Goal: Information Seeking & Learning: Check status

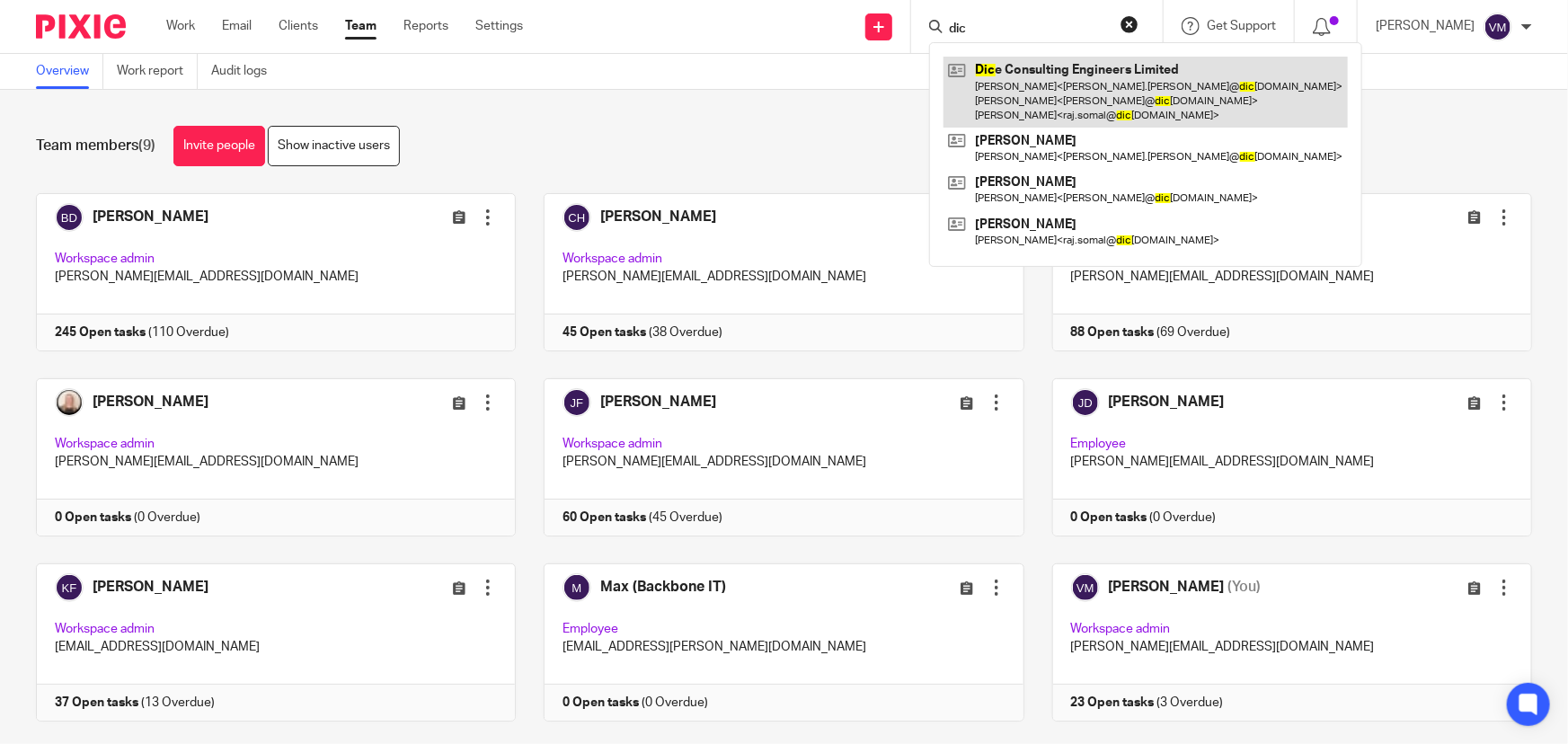
type input "dic"
click at [1025, 75] on link at bounding box center [1146, 91] width 405 height 71
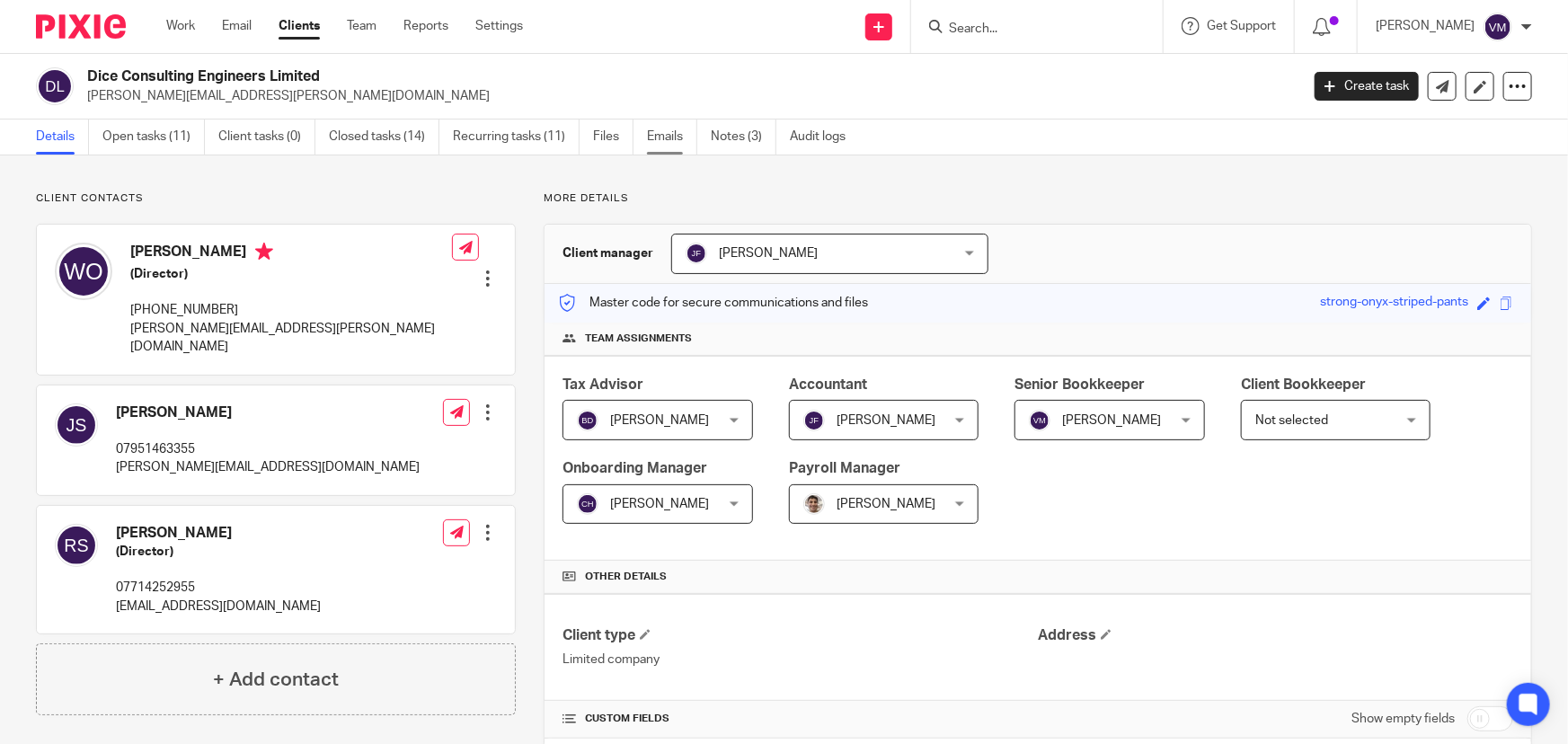
click at [677, 135] on link "Emails" at bounding box center [672, 137] width 51 height 35
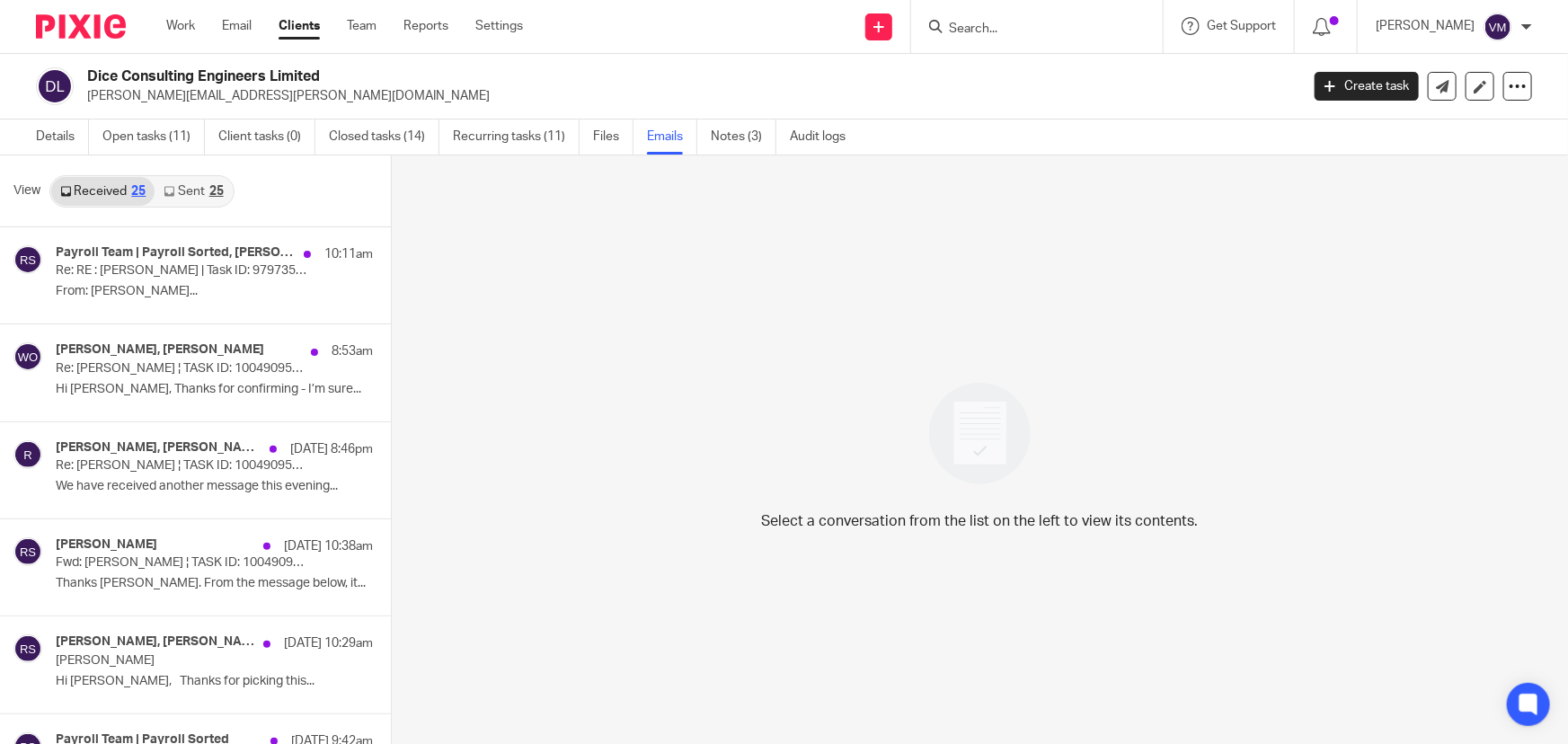
click at [193, 186] on link "Sent 25" at bounding box center [193, 192] width 77 height 29
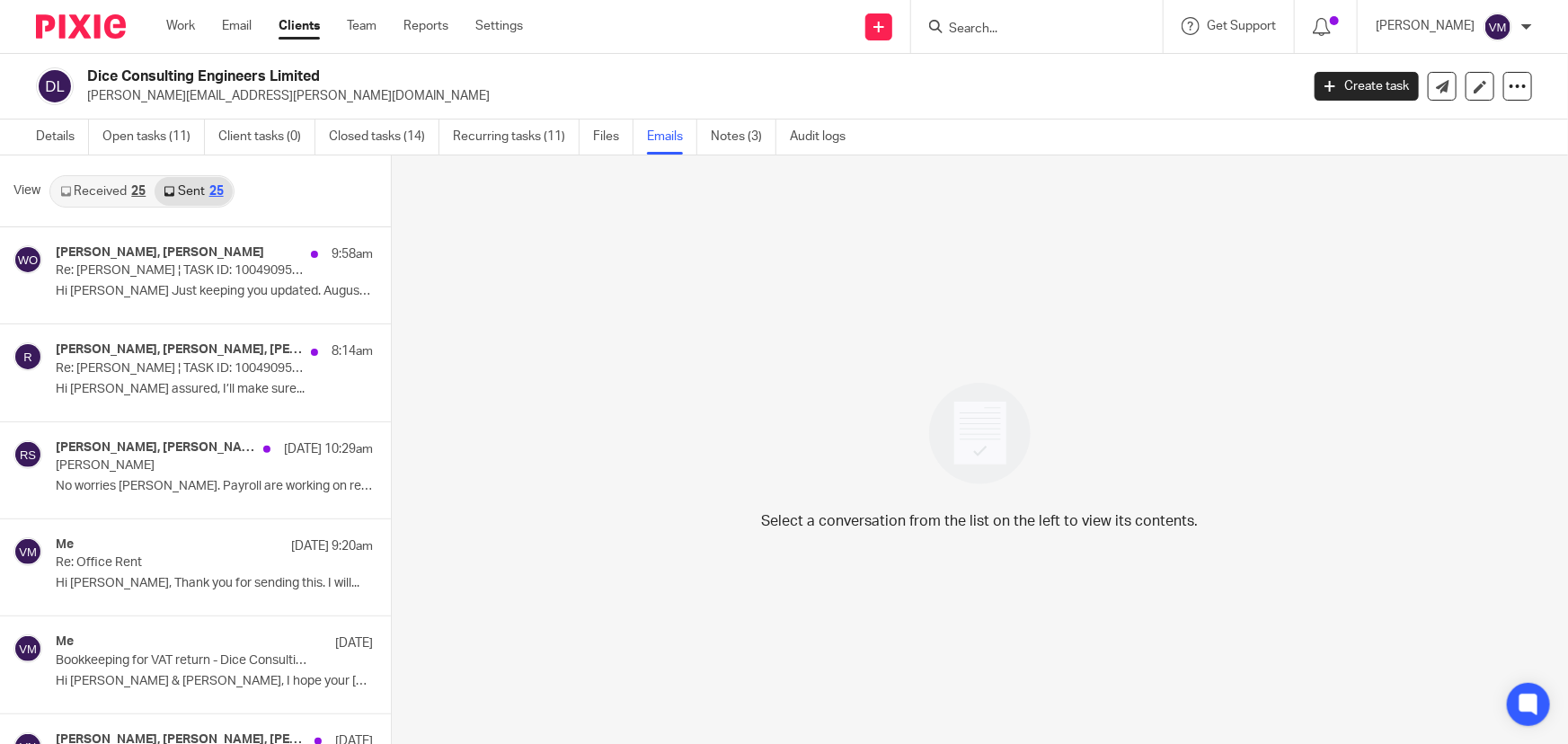
scroll to position [2, 0]
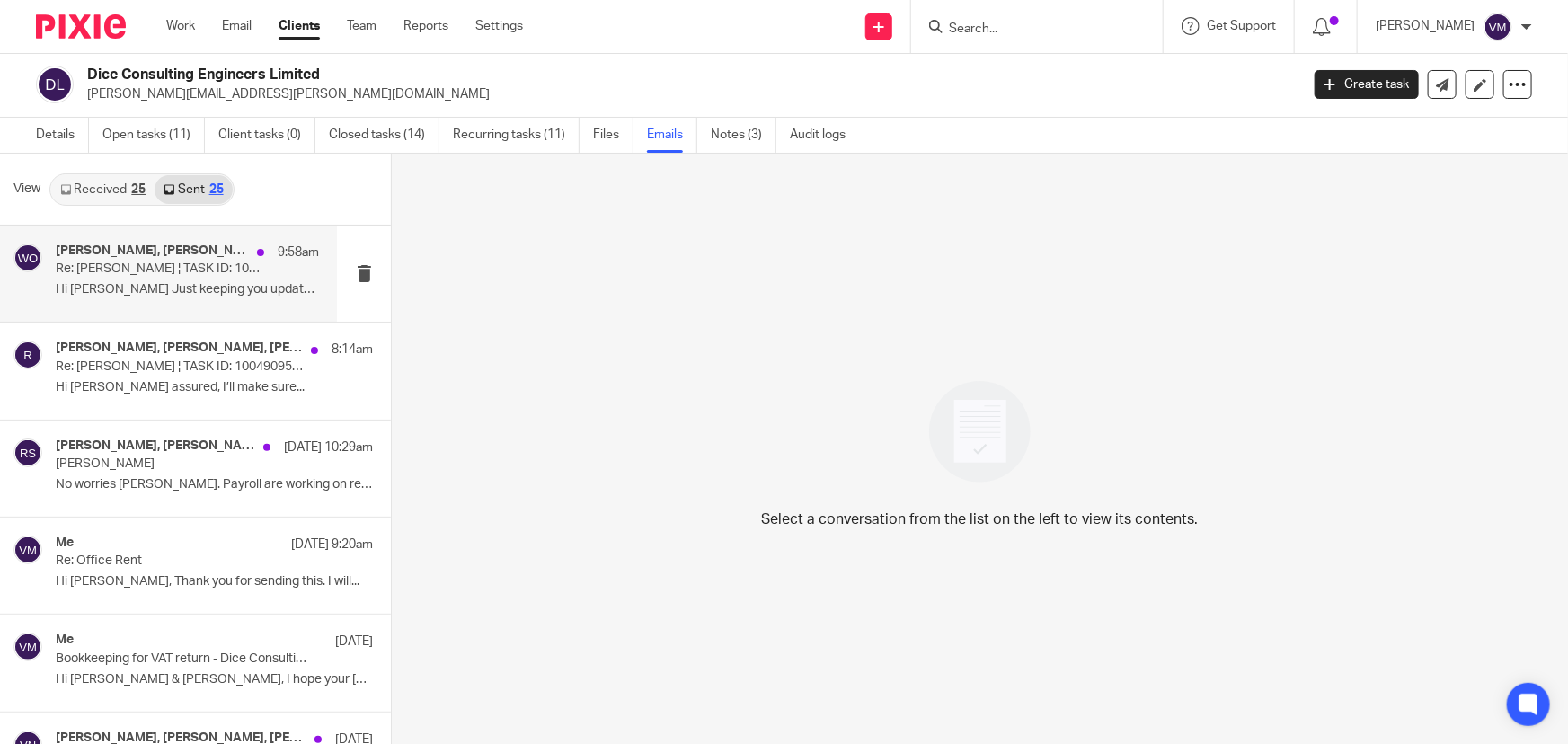
click at [124, 285] on p "Hi Wayne Just keeping you updated. August's..." at bounding box center [187, 290] width 264 height 16
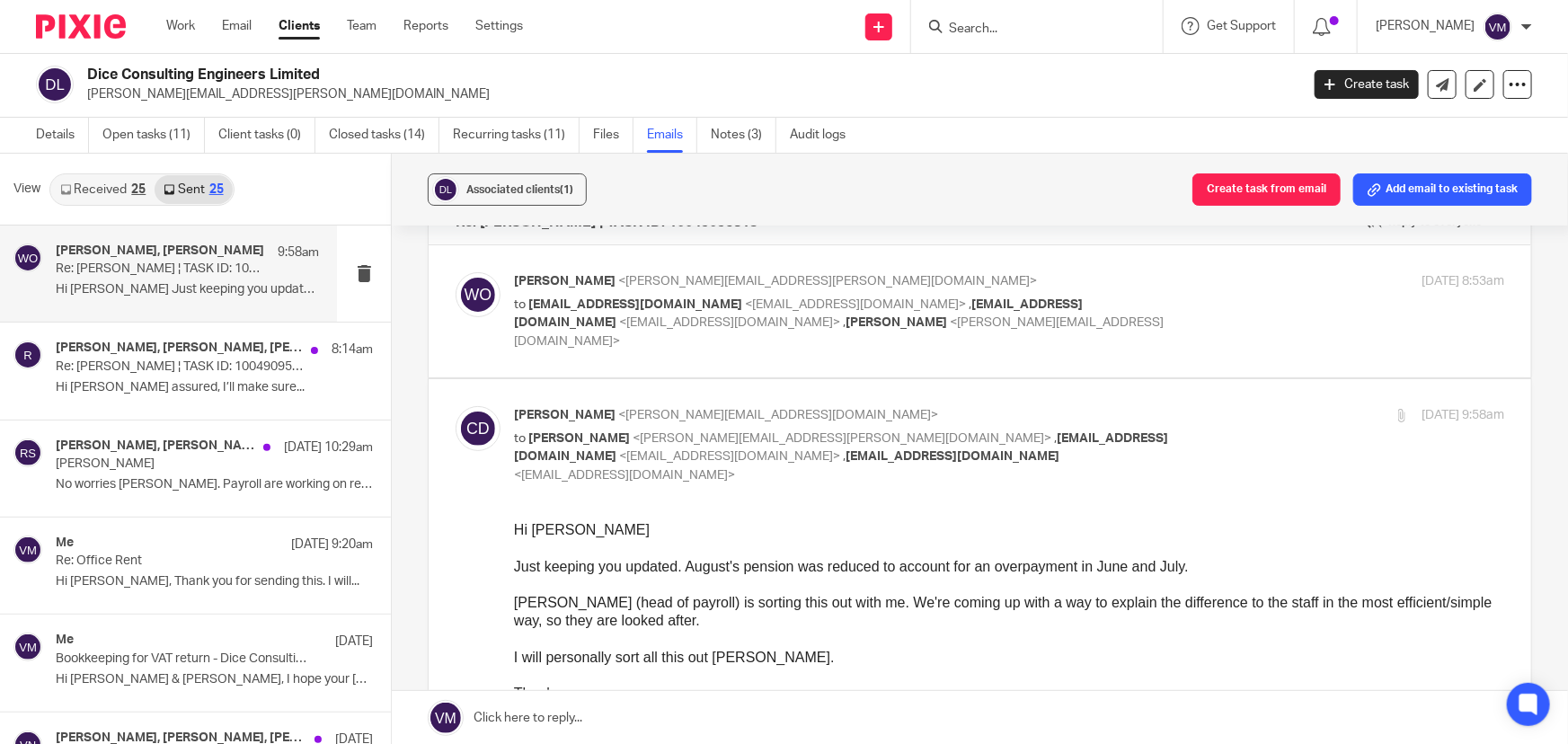
scroll to position [0, 0]
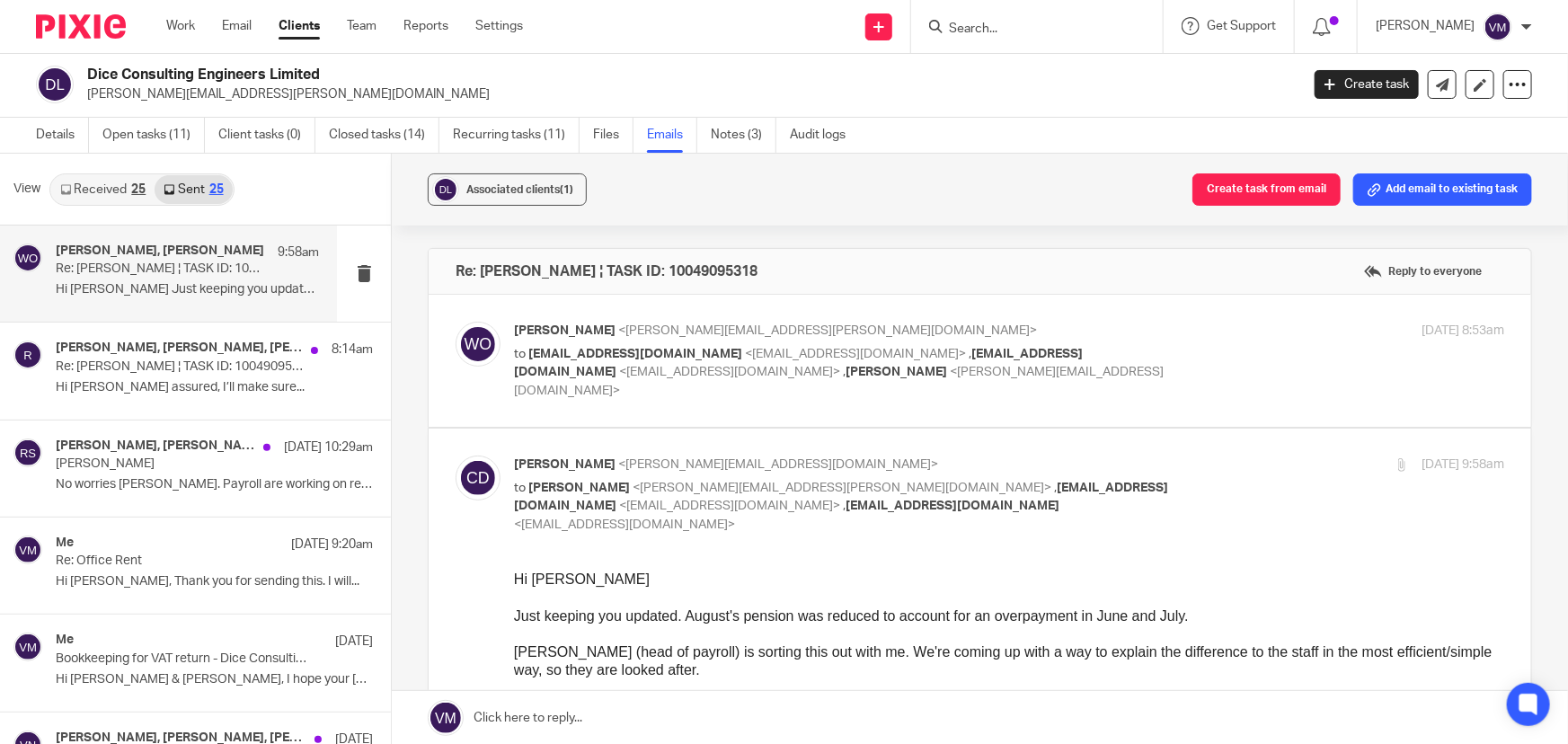
click at [1139, 337] on p "Wayne Oakes <wayne.oakes@diceconsult.co.uk>" at bounding box center [843, 331] width 660 height 18
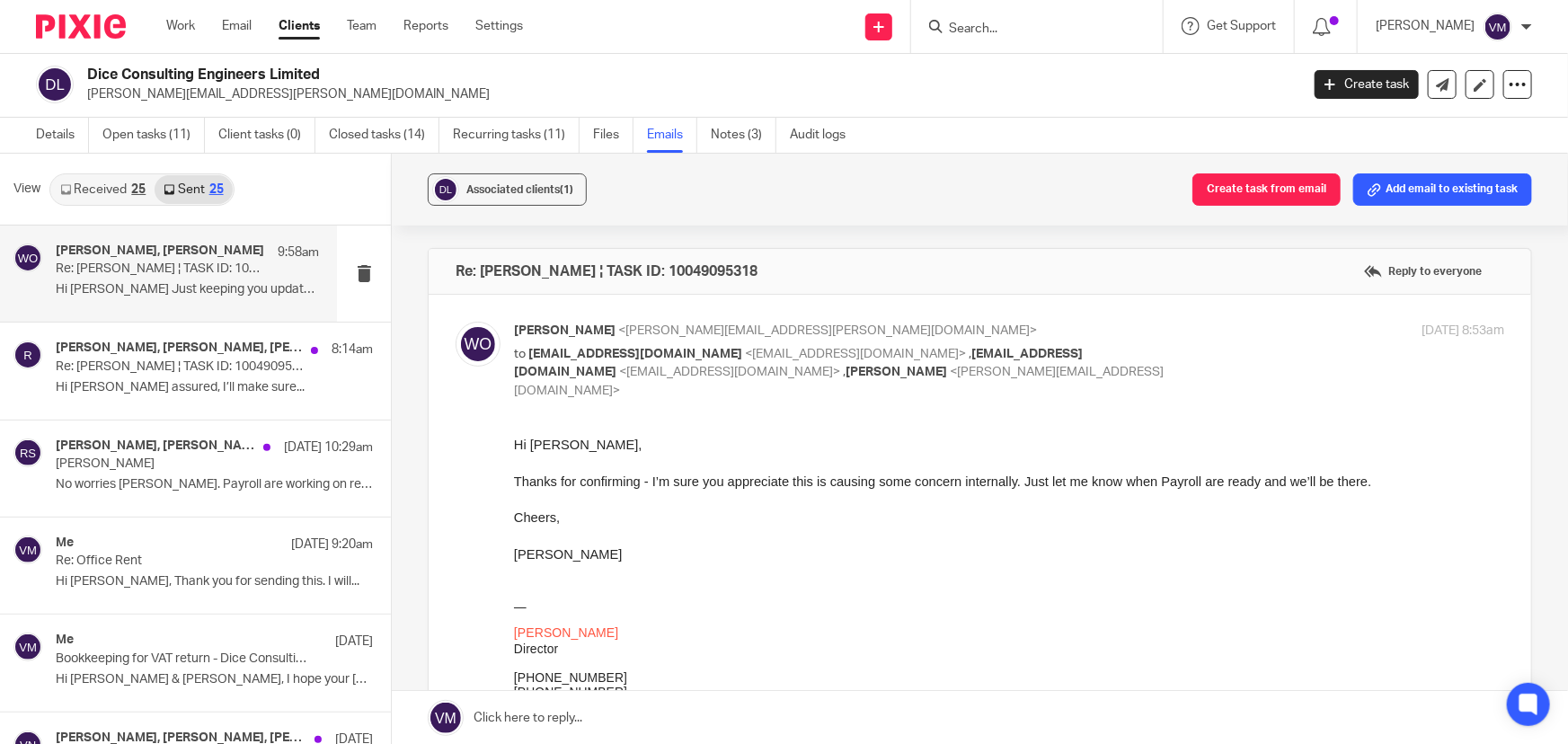
click at [1152, 325] on p "Wayne Oakes <wayne.oakes@diceconsult.co.uk>" at bounding box center [843, 331] width 660 height 18
checkbox input "false"
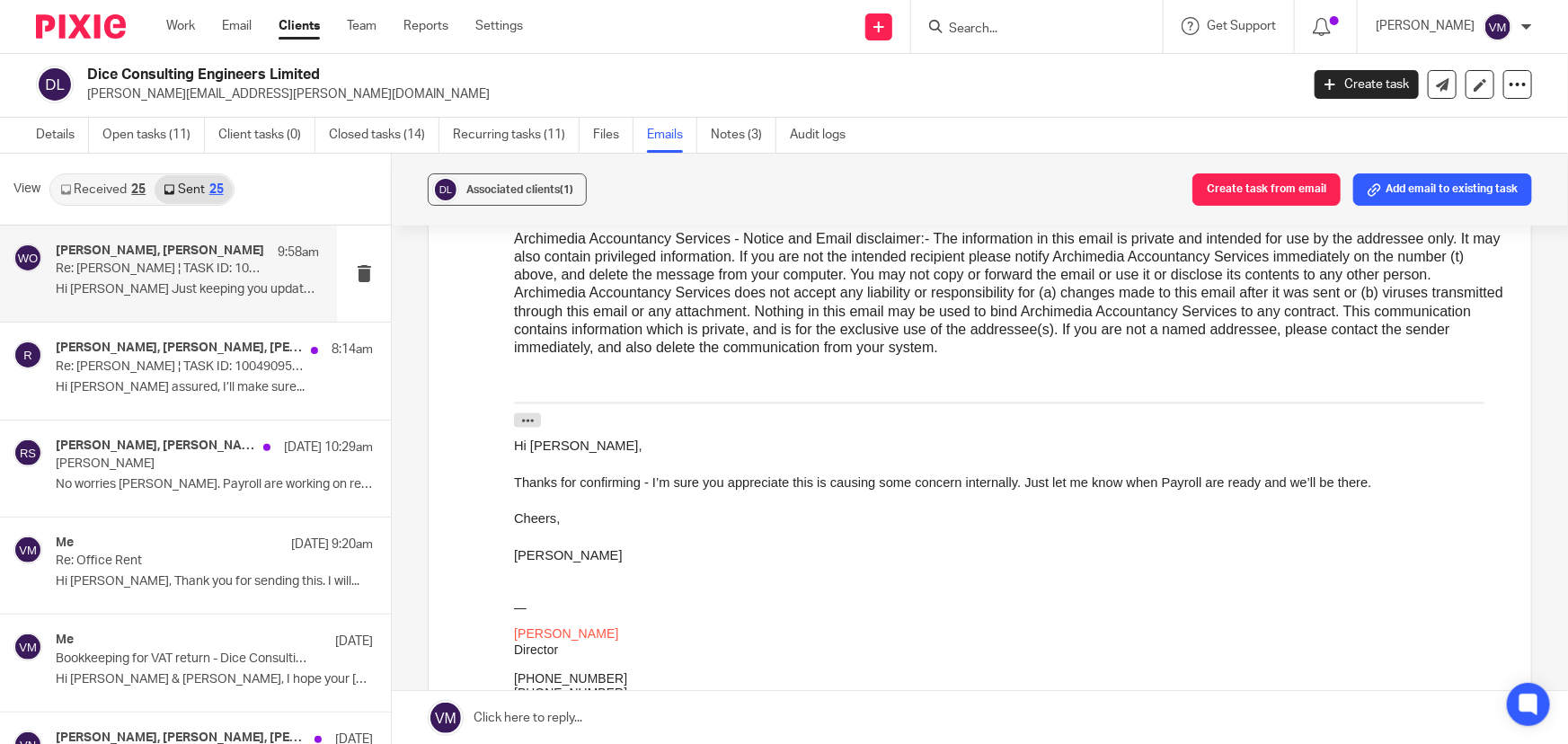
scroll to position [1061, 0]
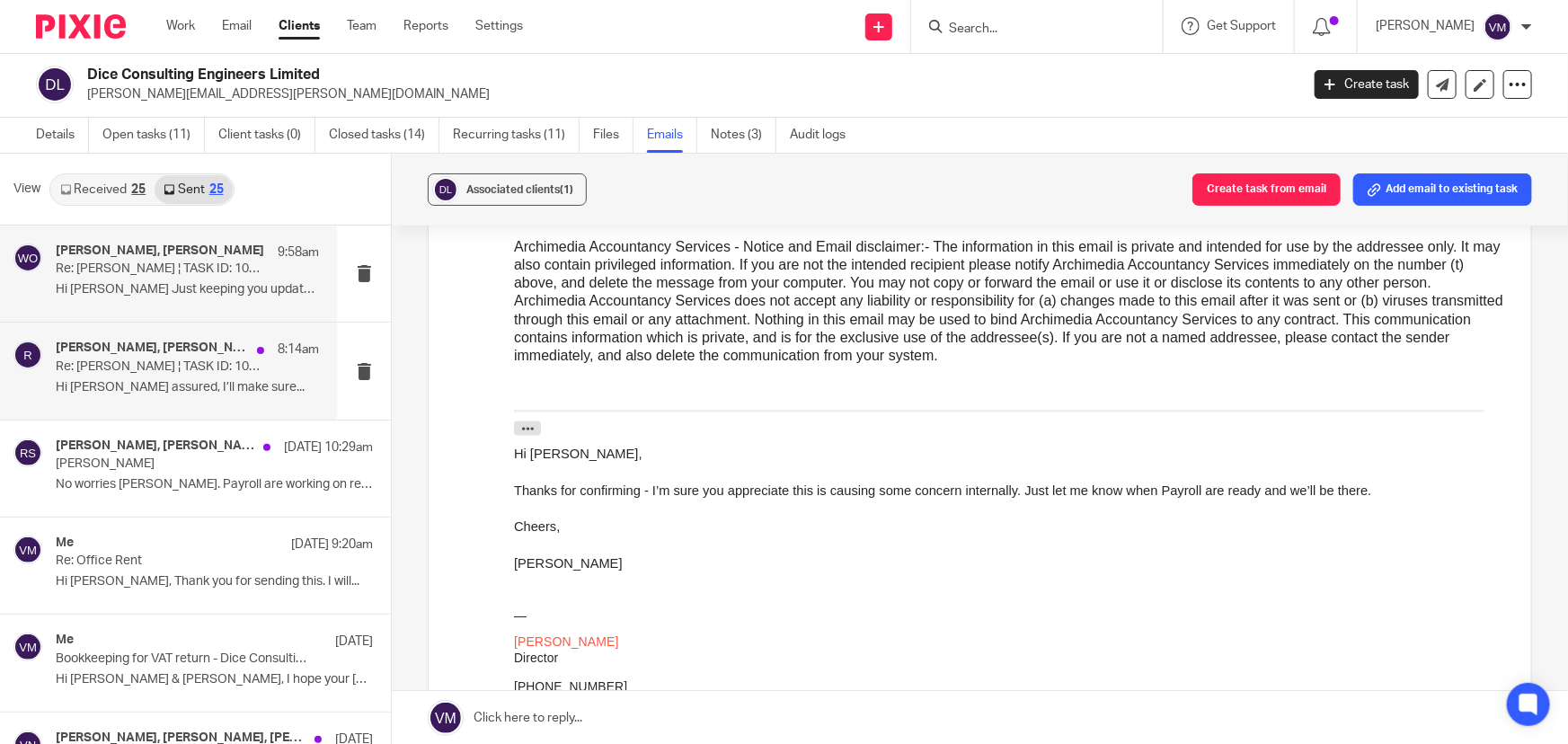
click at [103, 387] on p "Hi Wayne Rest assured, I’ll make sure..." at bounding box center [187, 388] width 264 height 16
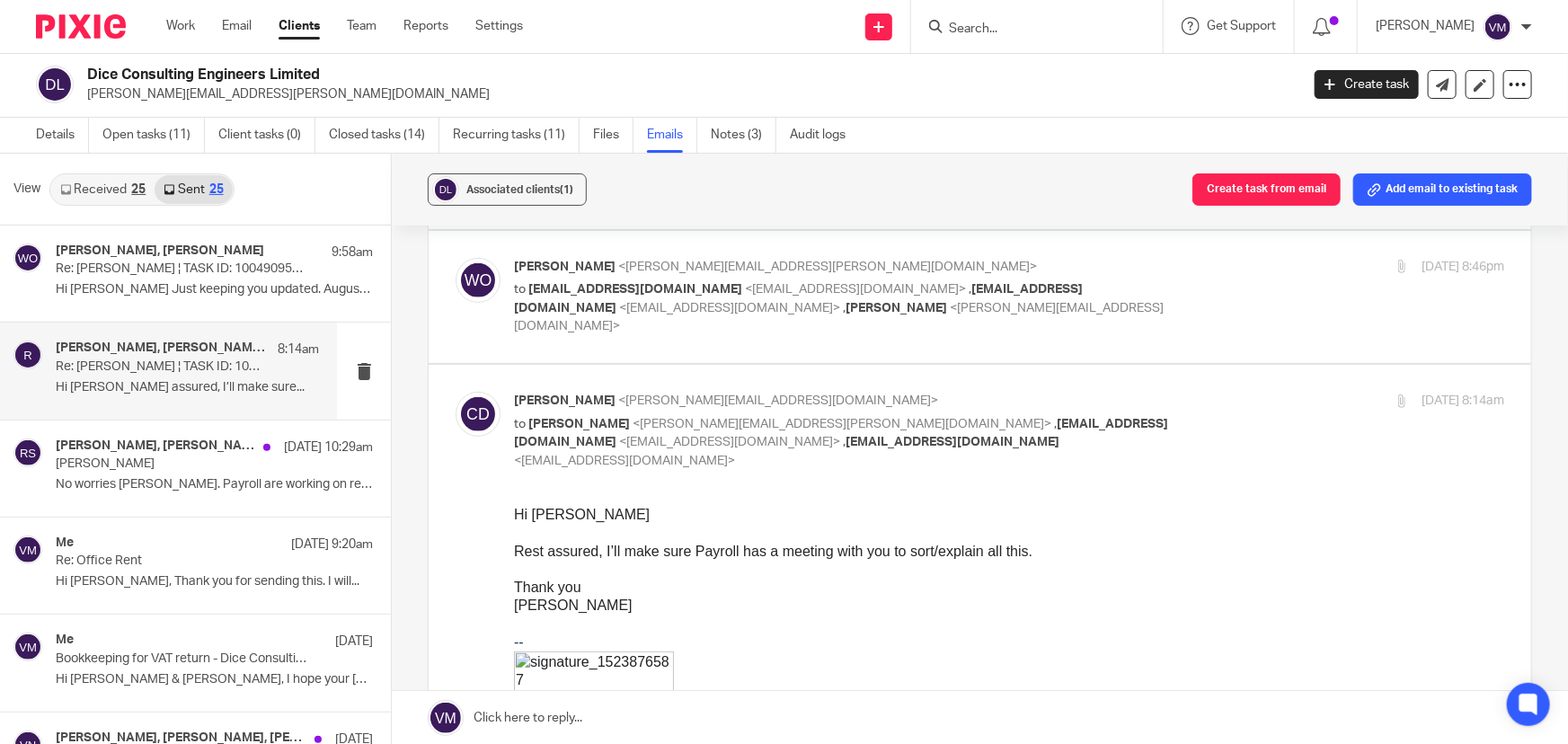
scroll to position [244, 0]
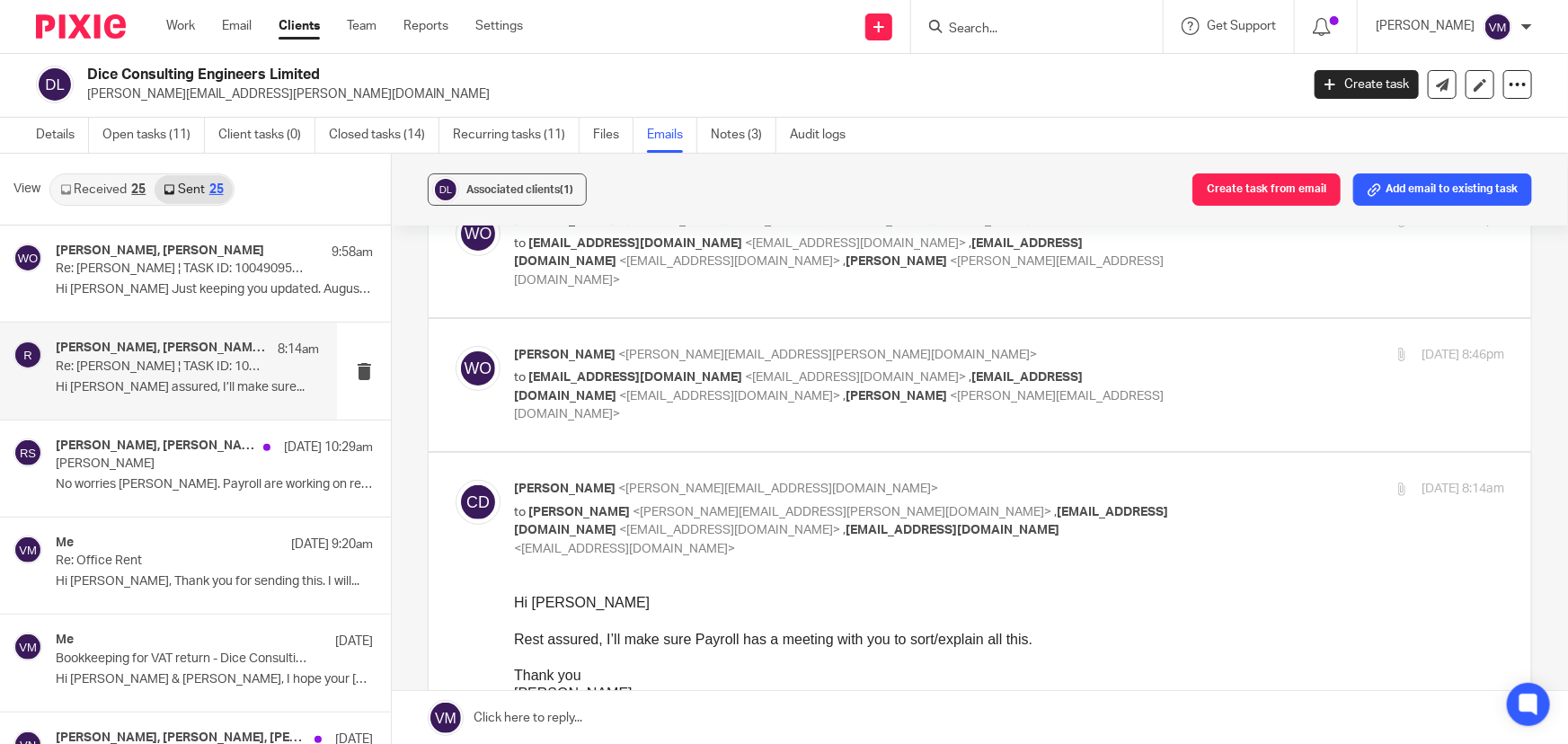
click at [1157, 346] on div "Wayne Oakes <wayne.oakes@diceconsult.co.uk> to raj.somal@diceconsult.co.uk <raj…" at bounding box center [843, 385] width 660 height 78
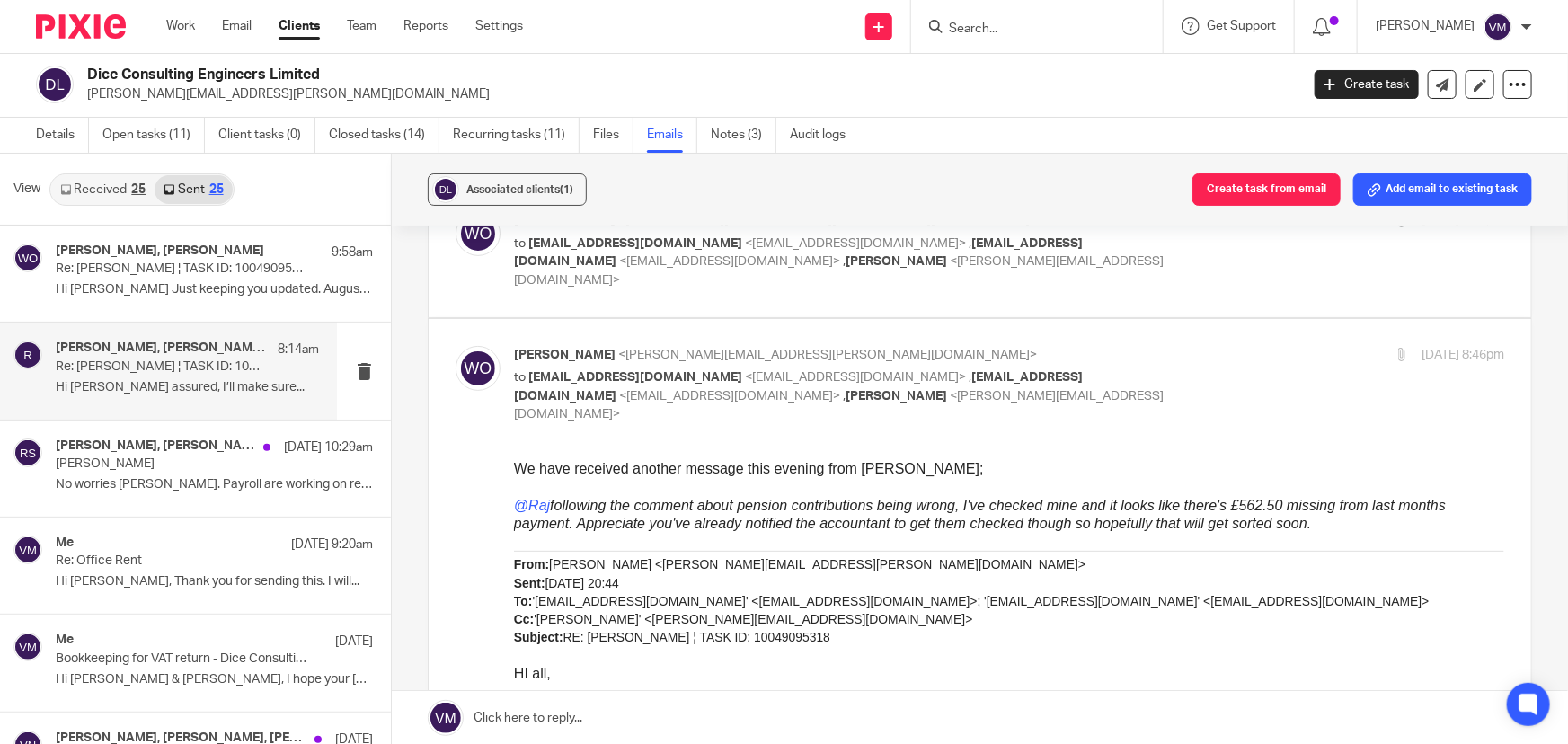
scroll to position [0, 0]
click at [1156, 346] on p "Wayne Oakes <wayne.oakes@diceconsult.co.uk>" at bounding box center [843, 355] width 660 height 18
checkbox input "false"
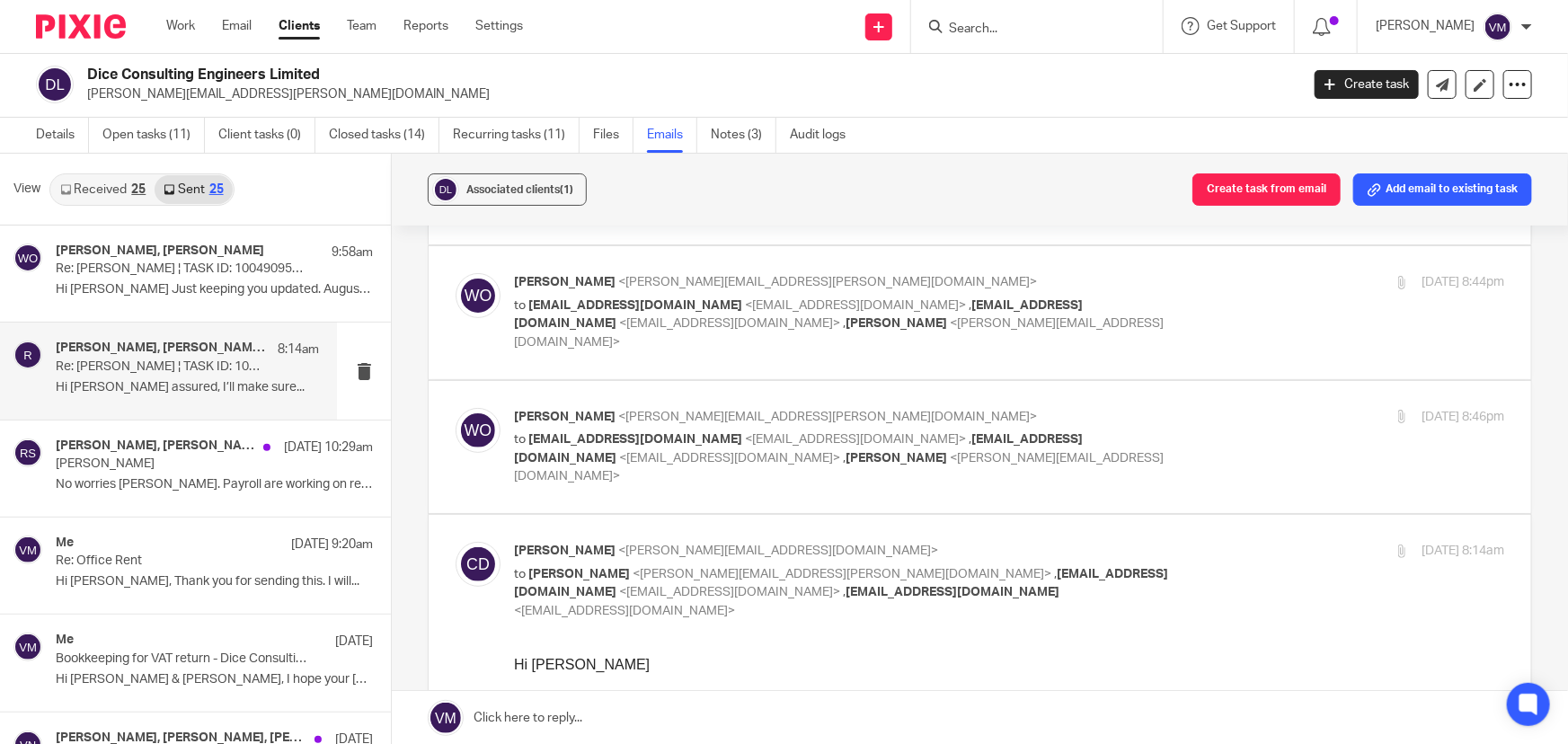
scroll to position [81, 0]
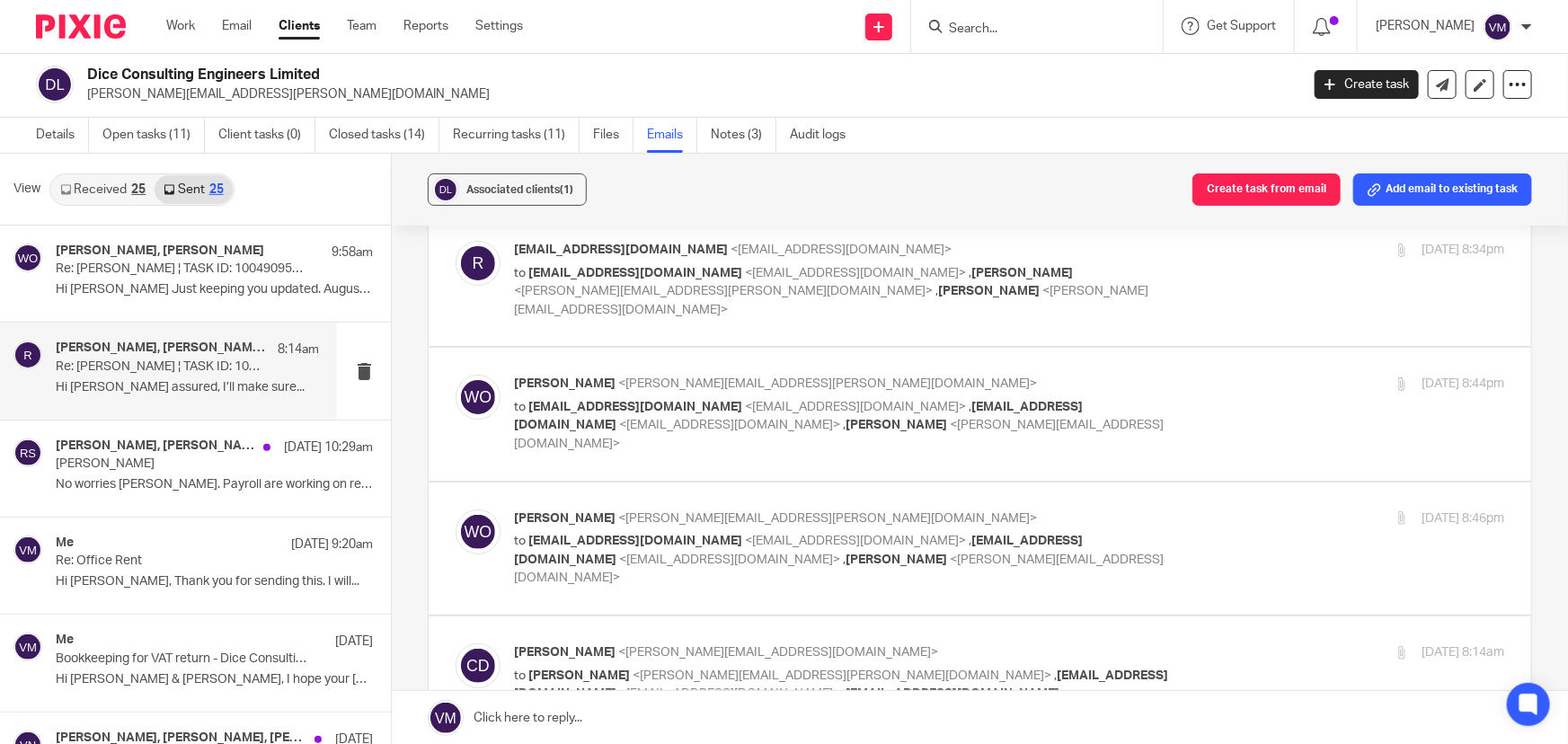
click at [1175, 374] on div "15 Sep 2025 8:44pm" at bounding box center [1339, 383] width 330 height 18
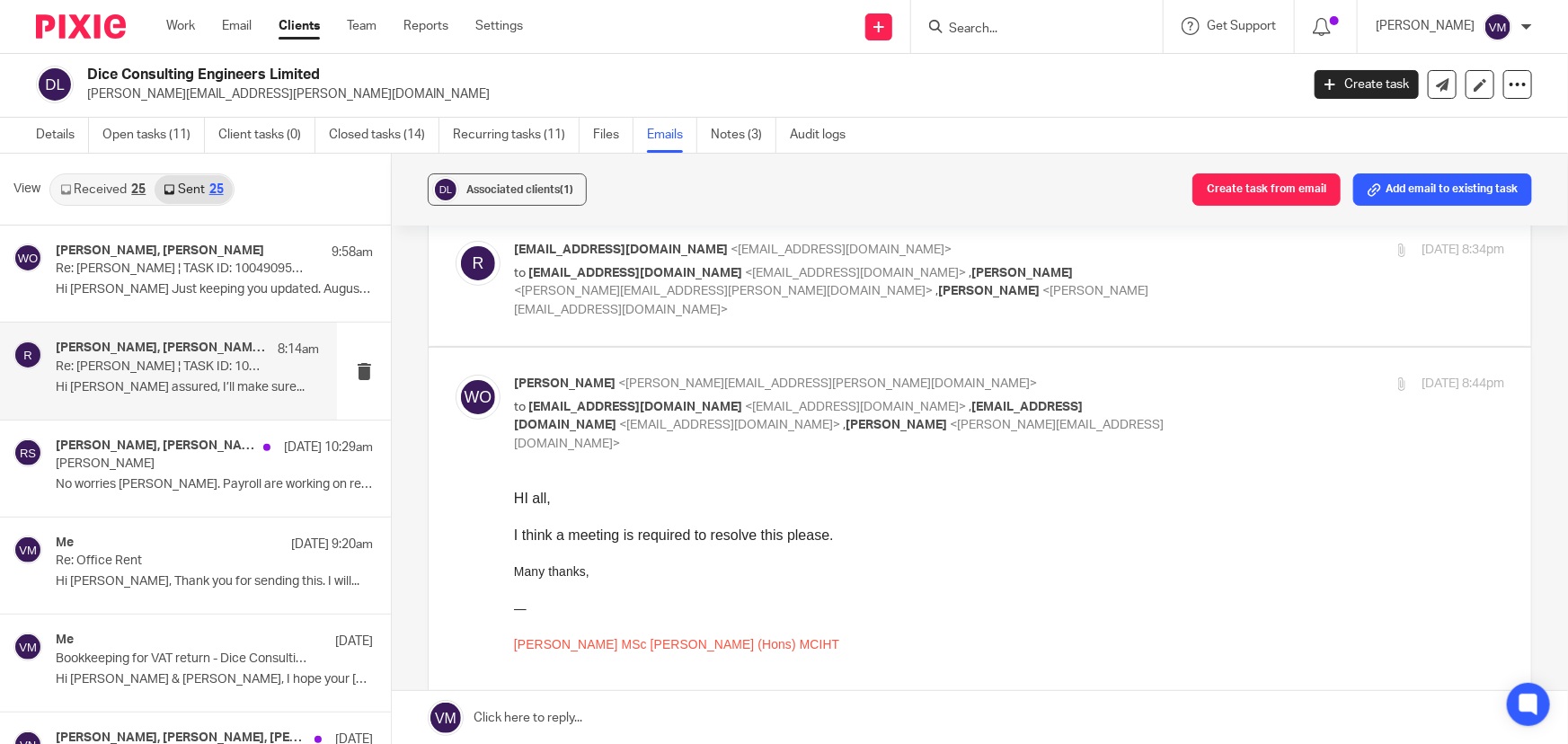
scroll to position [0, 0]
click at [1175, 374] on div "15 Sep 2025 8:44pm" at bounding box center [1339, 383] width 330 height 18
checkbox input "false"
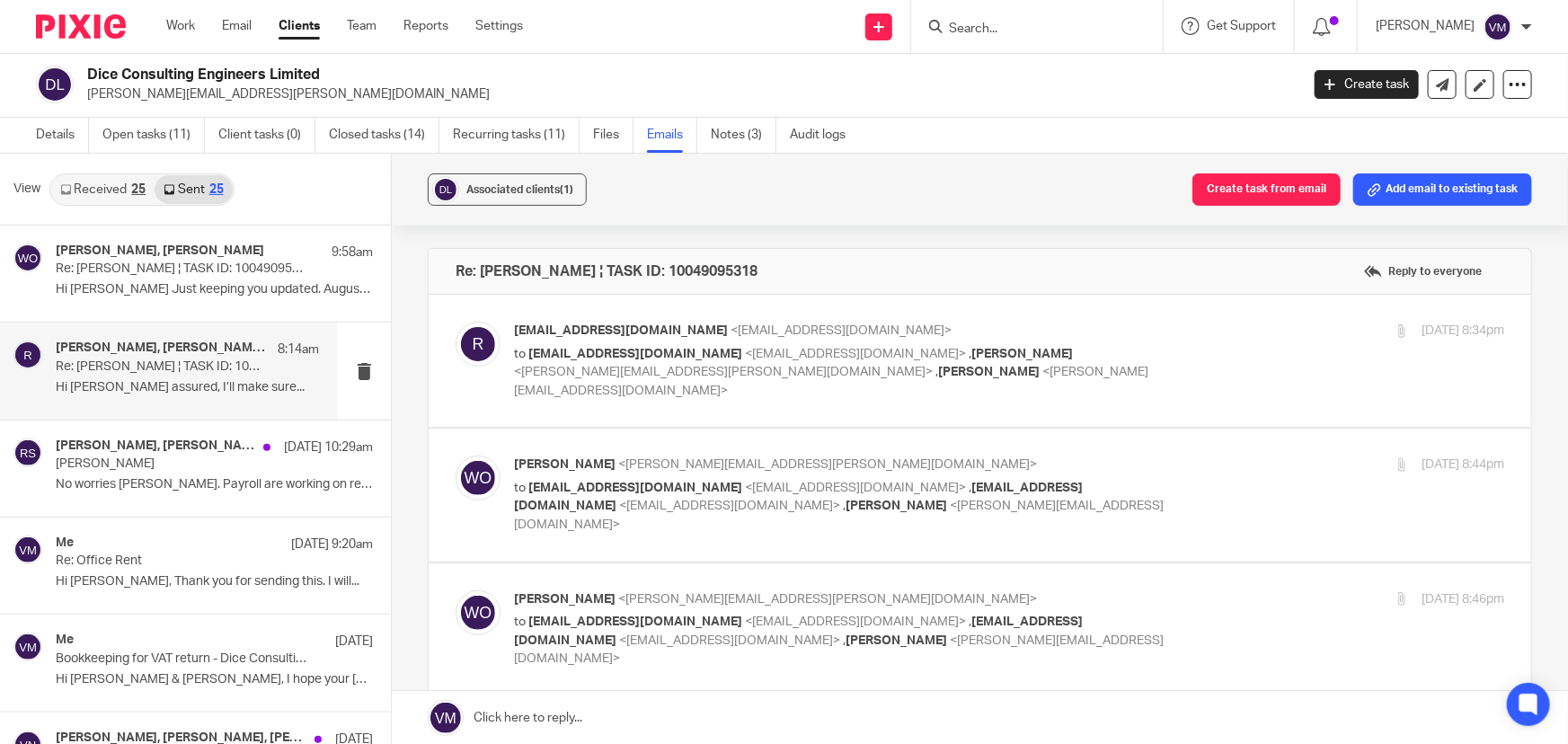
click at [1229, 326] on div "15 Sep 2025 8:34pm" at bounding box center [1339, 331] width 330 height 18
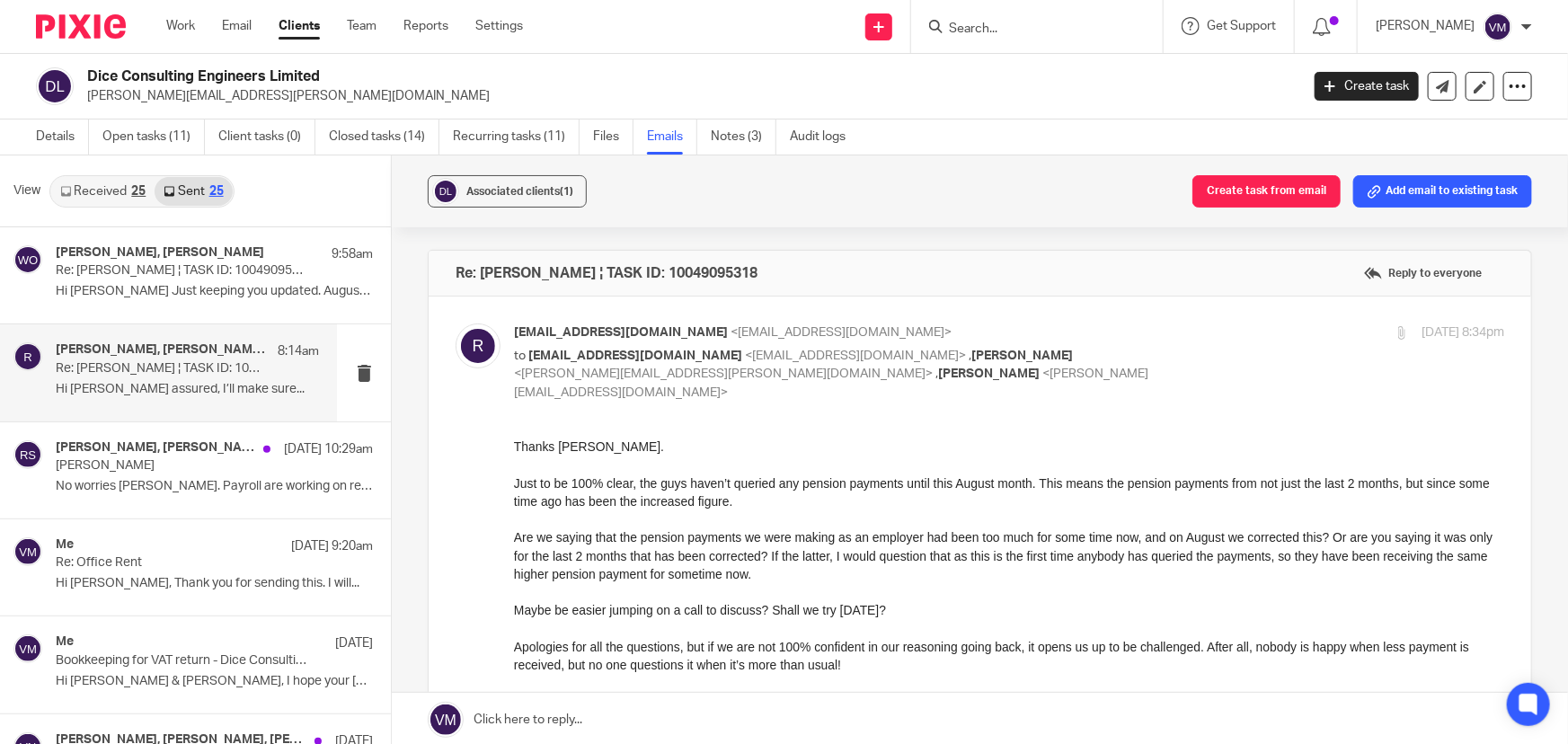
click at [455, 323] on input "checkbox" at bounding box center [455, 323] width 1 height 1
checkbox input "false"
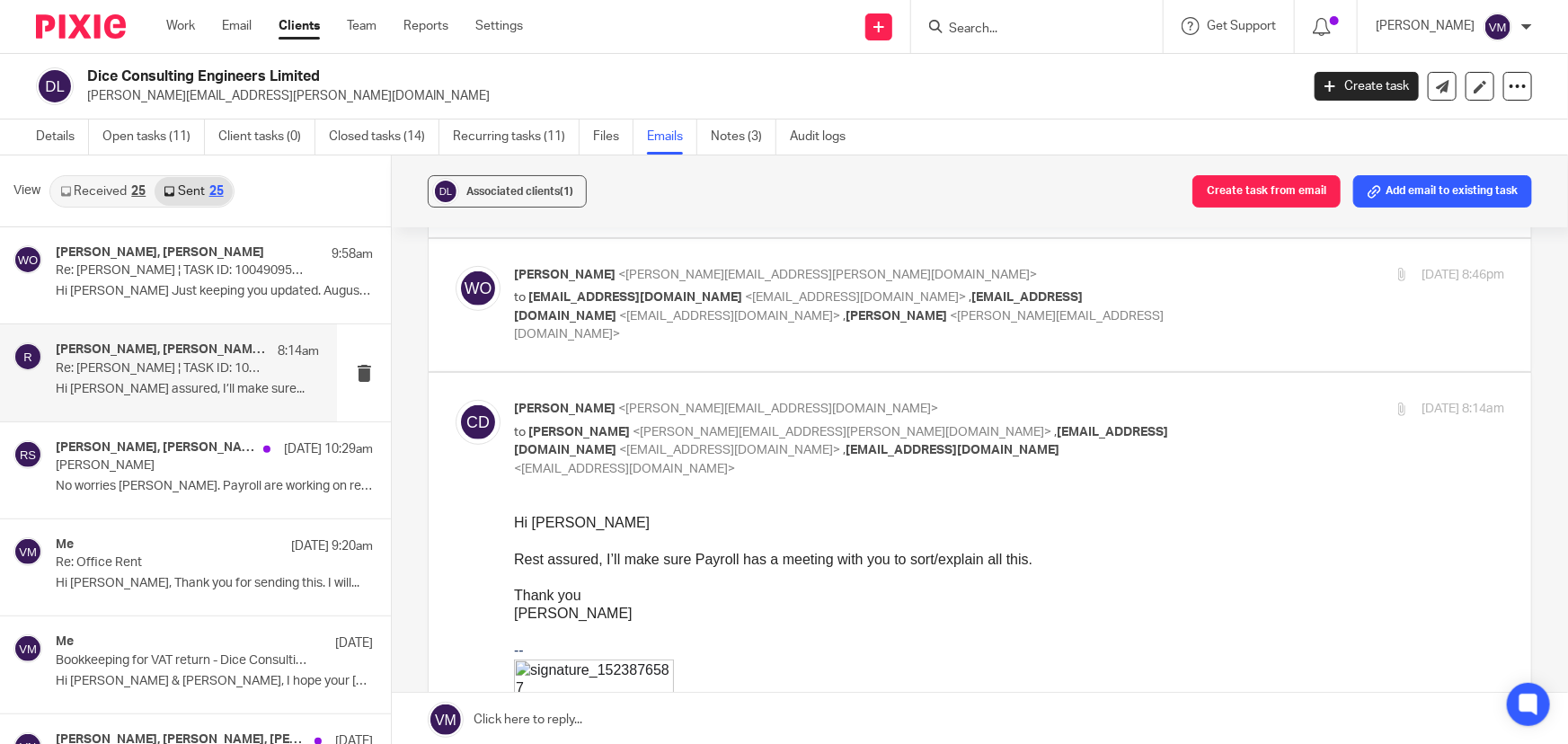
click at [455, 399] on input "checkbox" at bounding box center [455, 399] width 1 height 1
checkbox input "false"
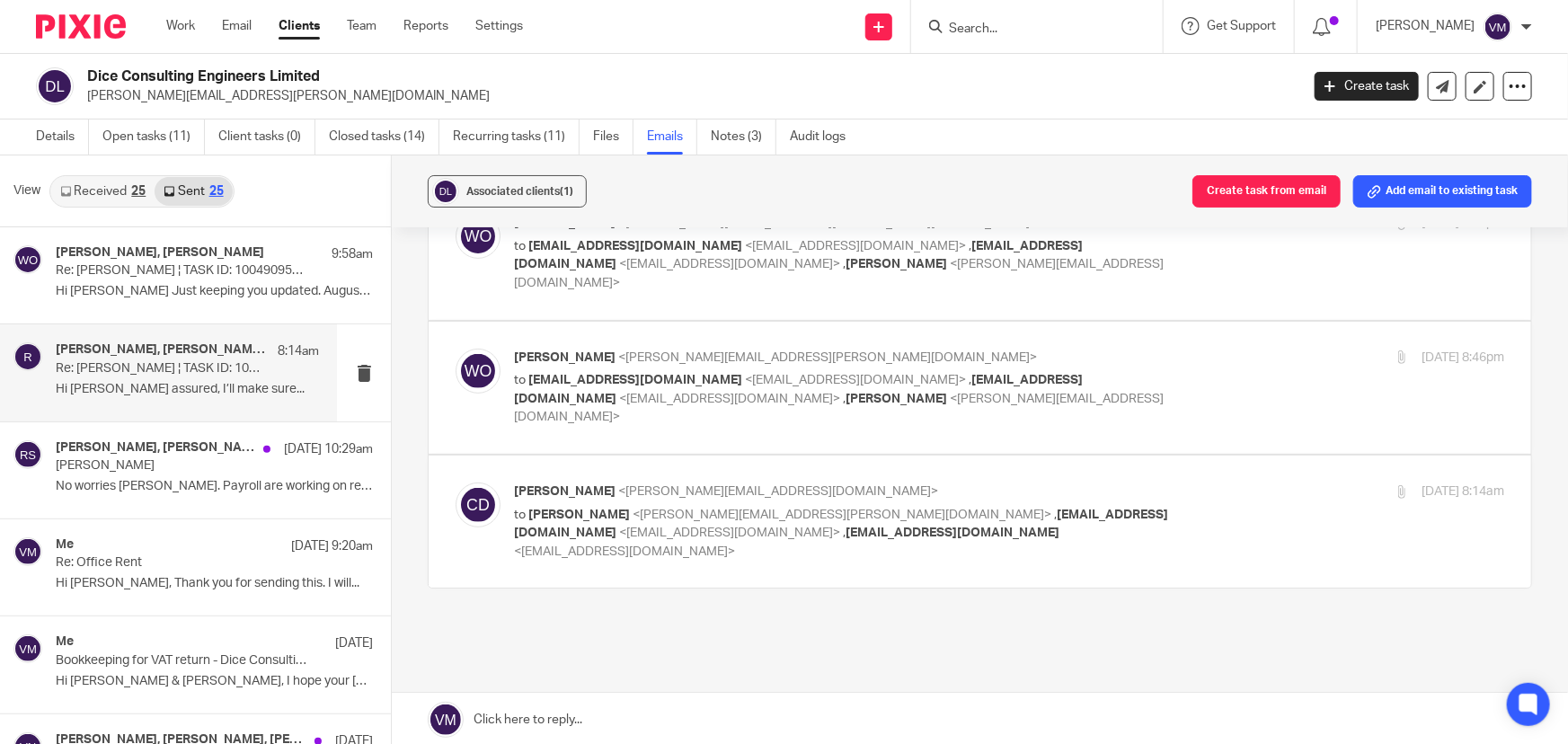
scroll to position [2, 0]
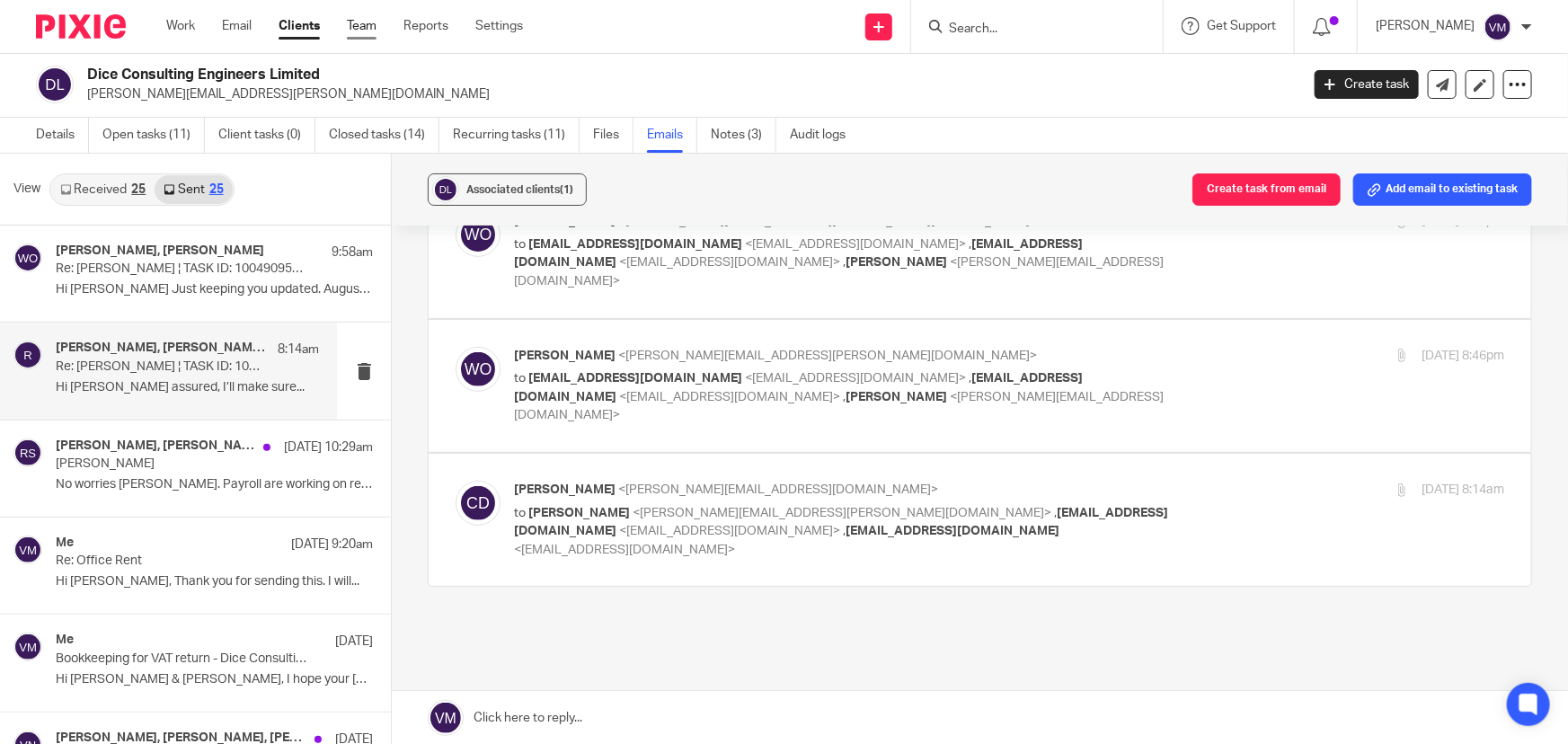
click at [366, 23] on link "Team" at bounding box center [362, 26] width 29 height 18
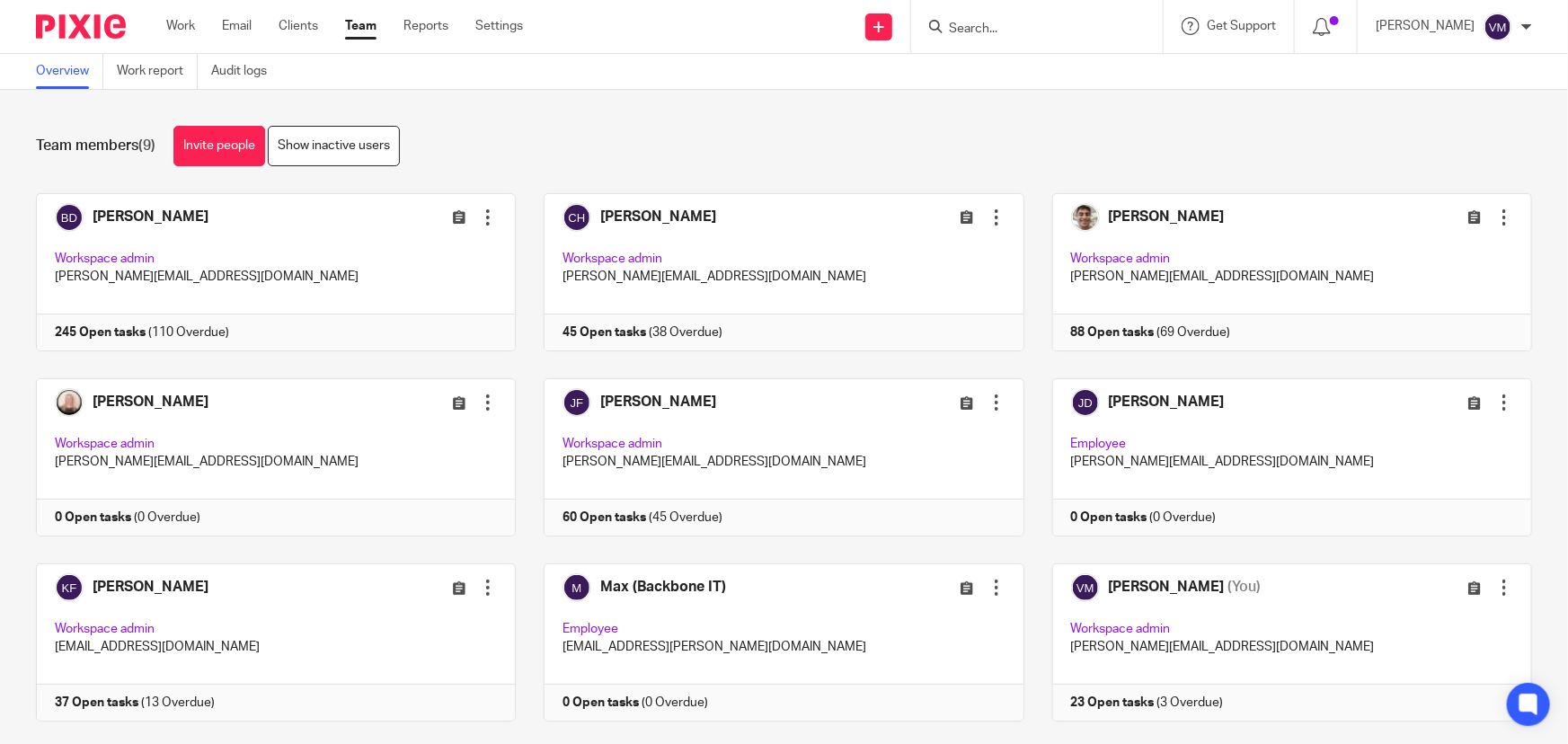
click at [980, 26] on input "Search" at bounding box center [1028, 29] width 161 height 17
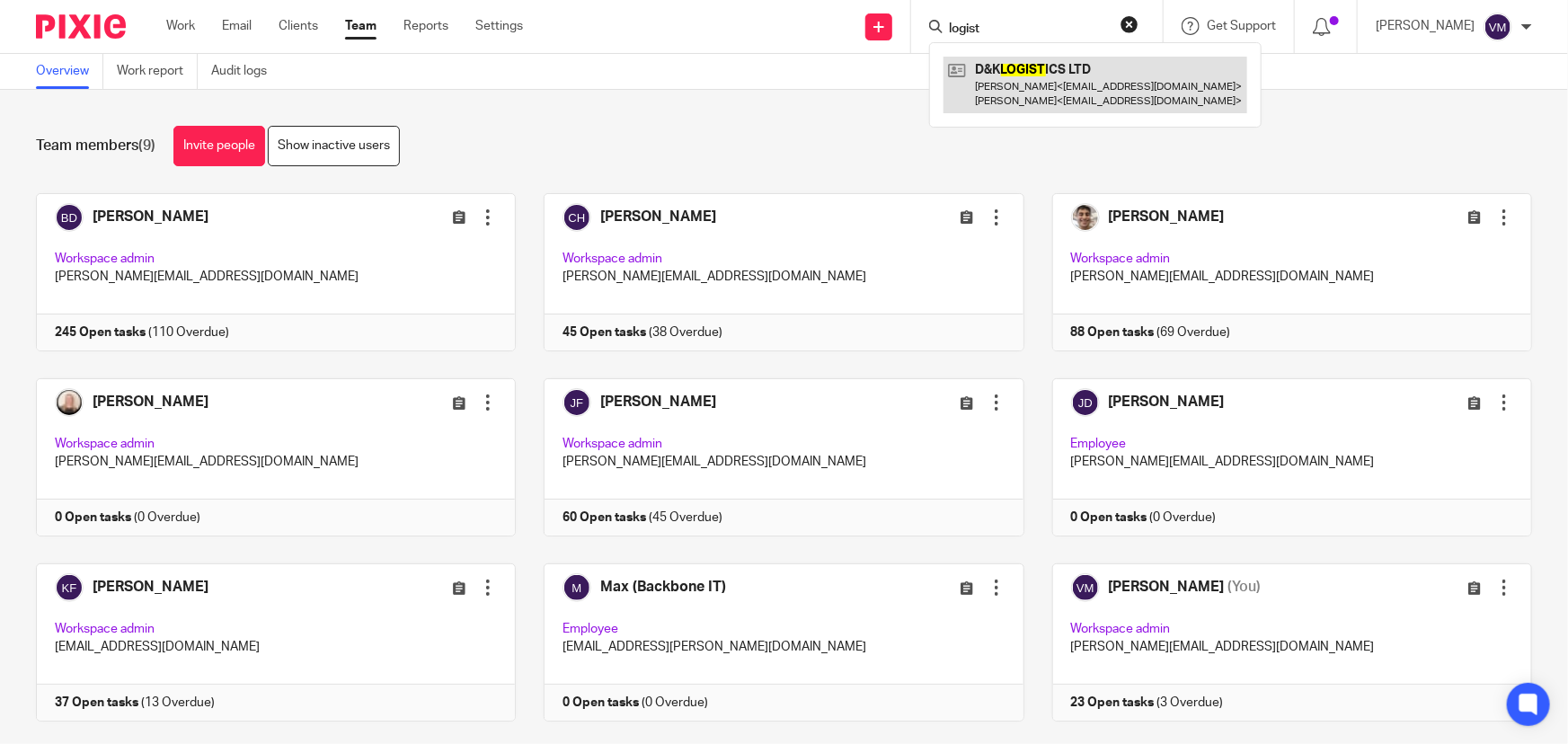
type input "logist"
click at [1051, 93] on link at bounding box center [1095, 84] width 303 height 55
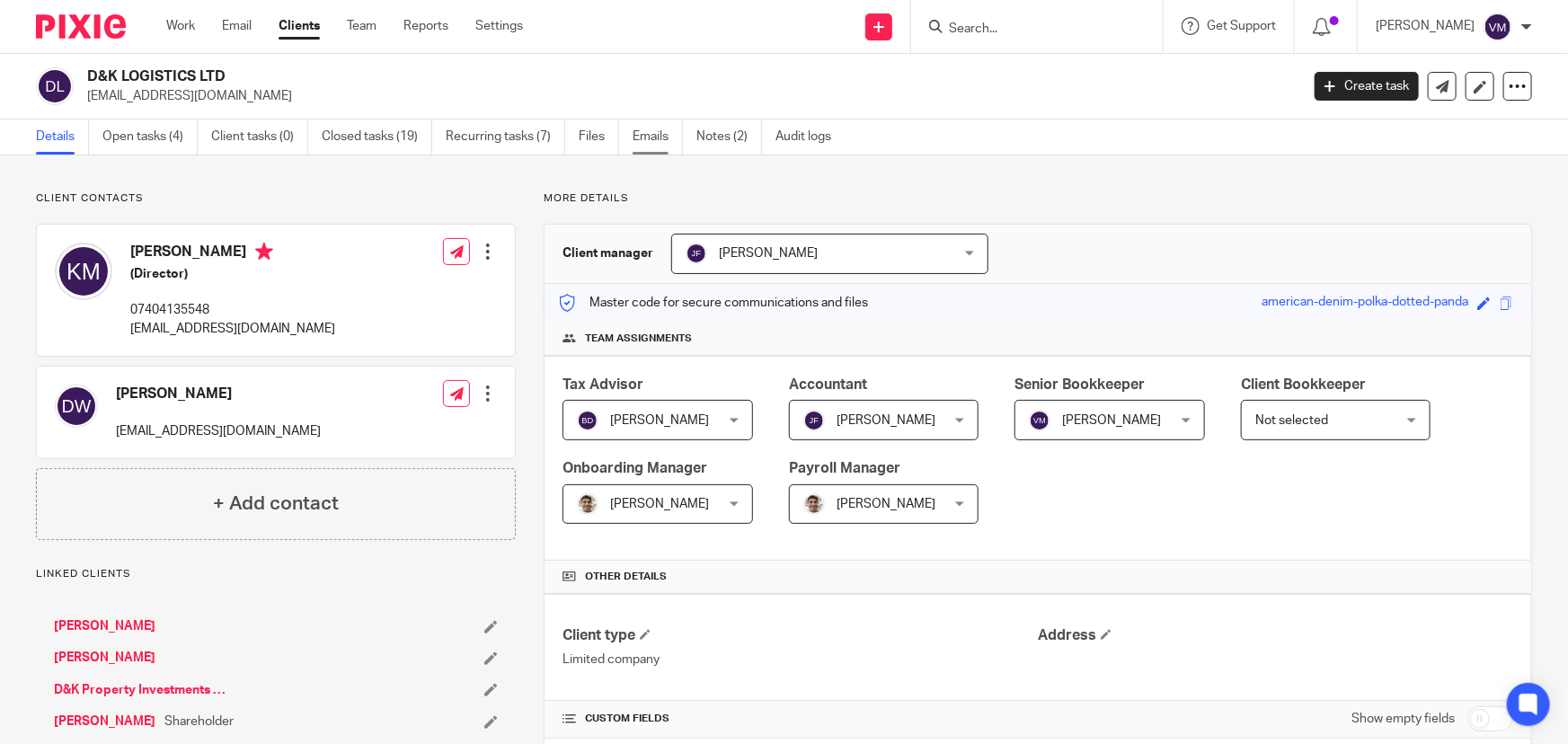
click at [648, 135] on link "Emails" at bounding box center [658, 137] width 51 height 35
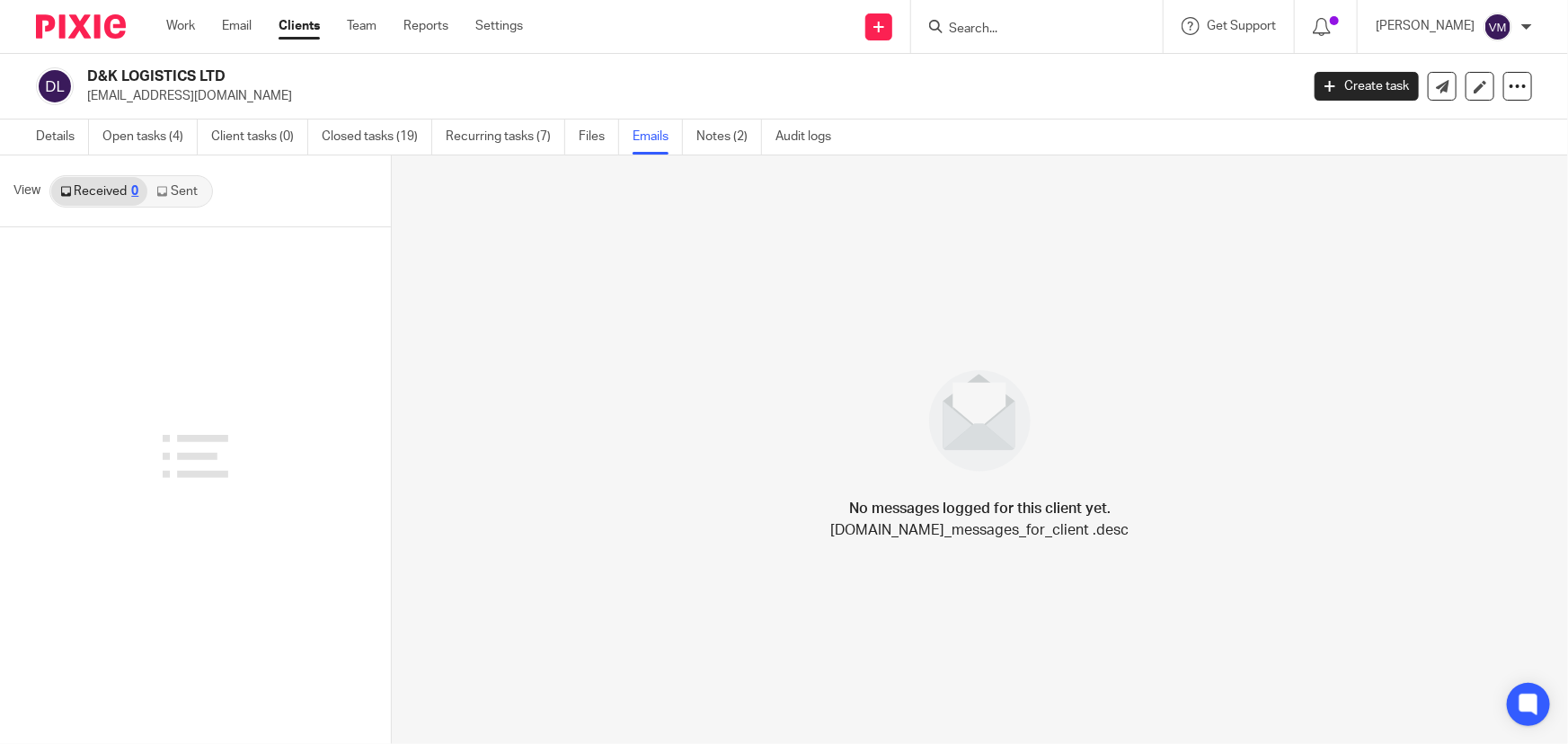
click at [181, 190] on link "Sent" at bounding box center [179, 192] width 63 height 29
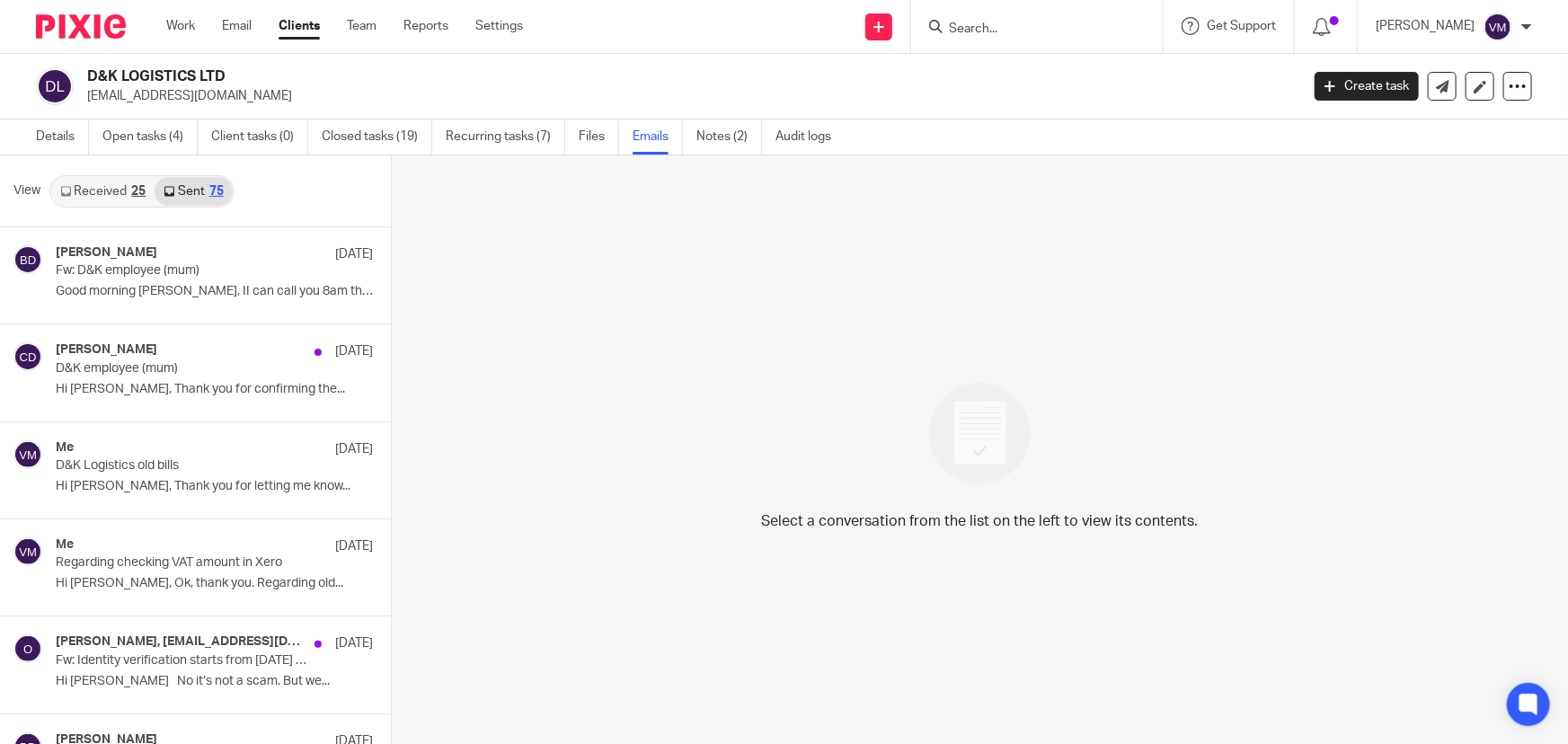
click at [110, 195] on link "Received 25" at bounding box center [103, 192] width 103 height 29
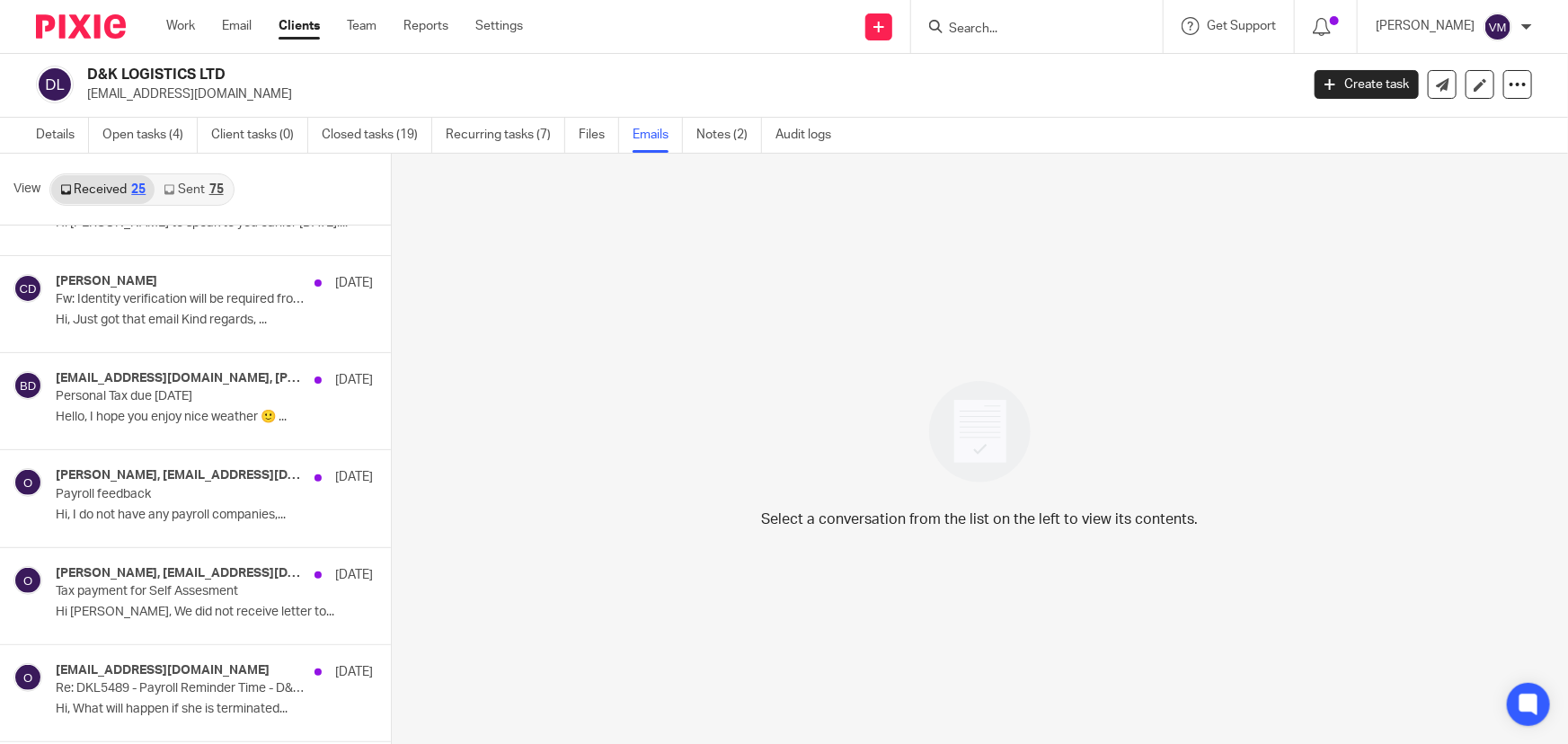
scroll to position [1388, 0]
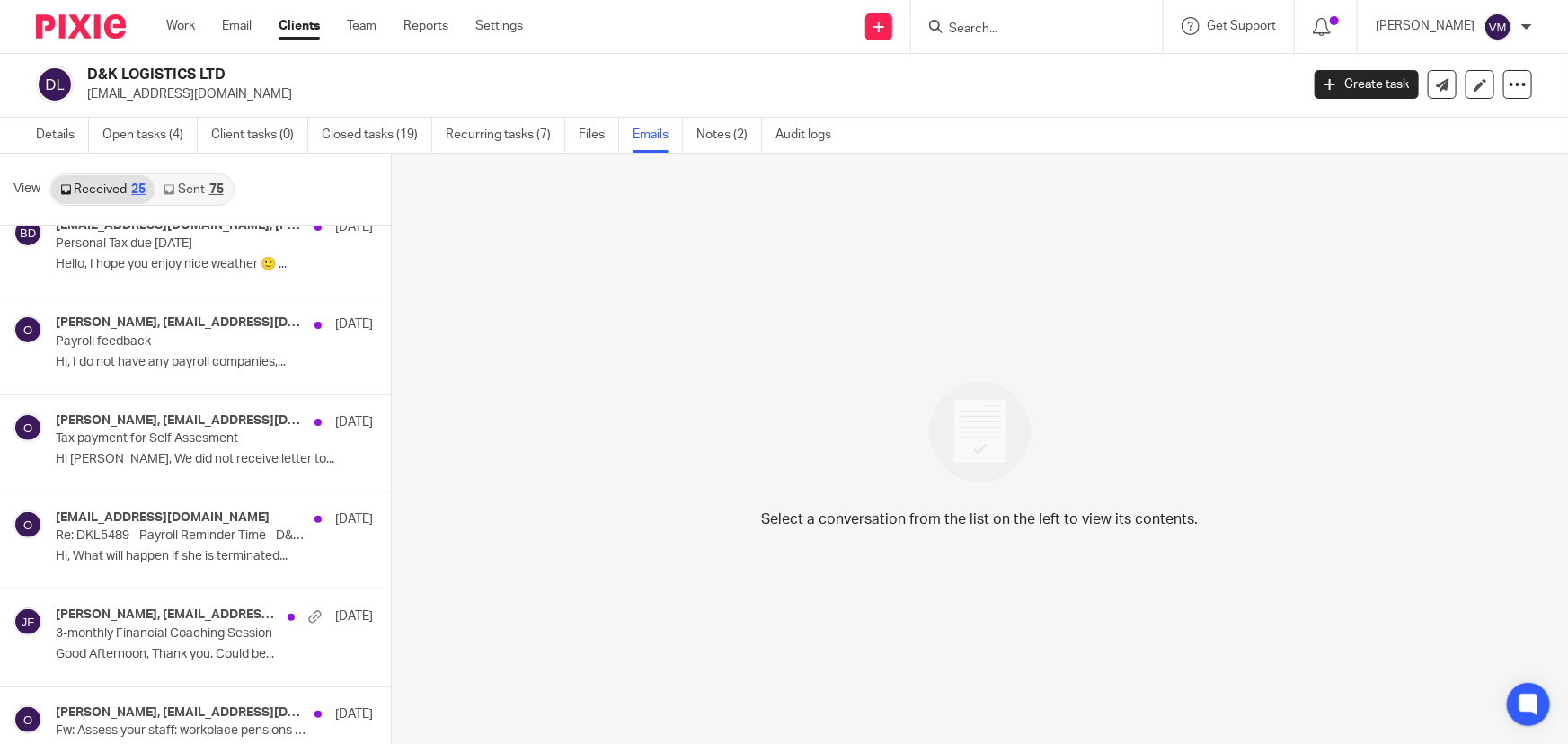
click at [360, 16] on div "Work Email Clients Team Reports Settings Work Email Clients Team Reports Settin…" at bounding box center [348, 26] width 402 height 53
click at [362, 26] on link "Team" at bounding box center [362, 26] width 29 height 18
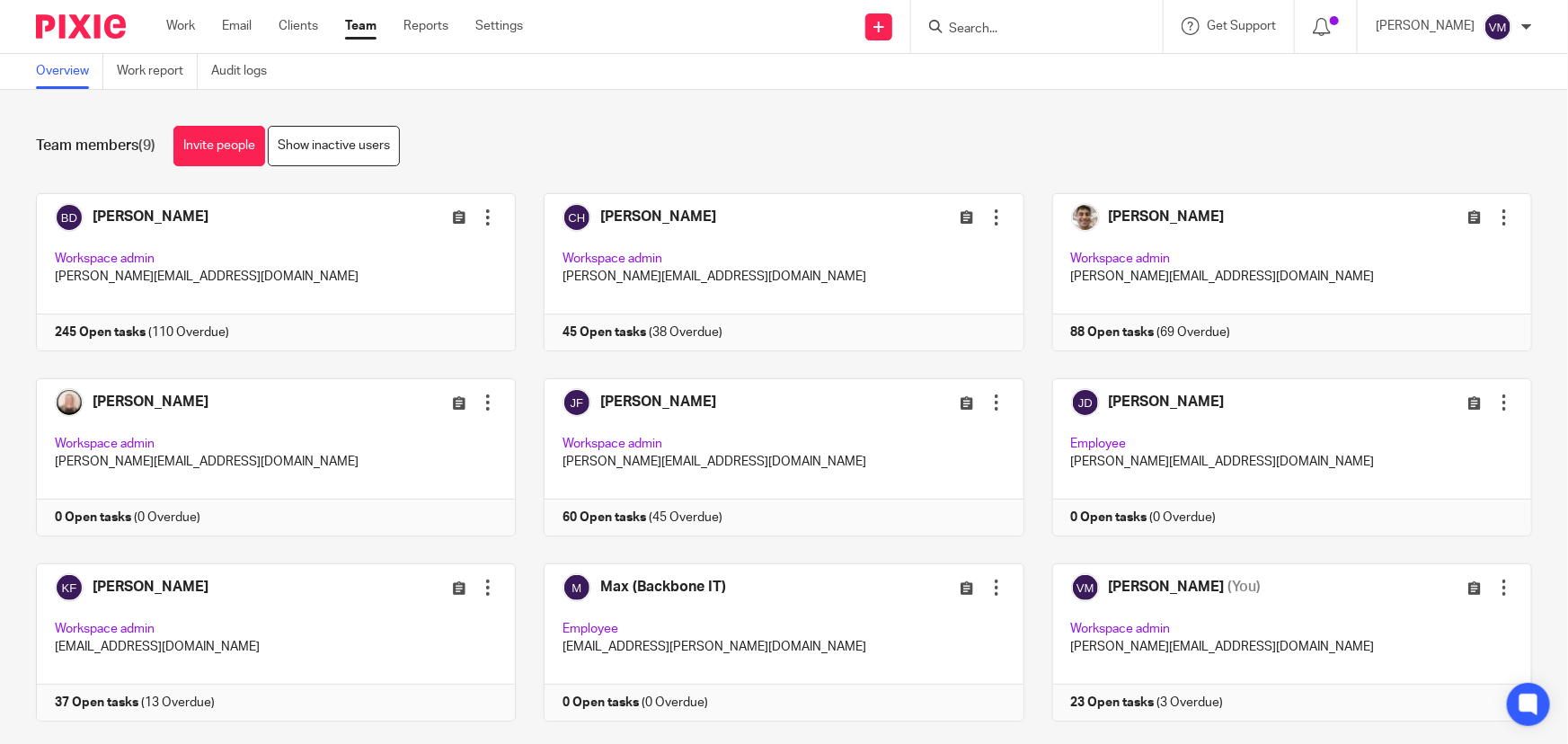
click at [361, 25] on link "Team" at bounding box center [361, 26] width 31 height 18
